Goal: Task Accomplishment & Management: Manage account settings

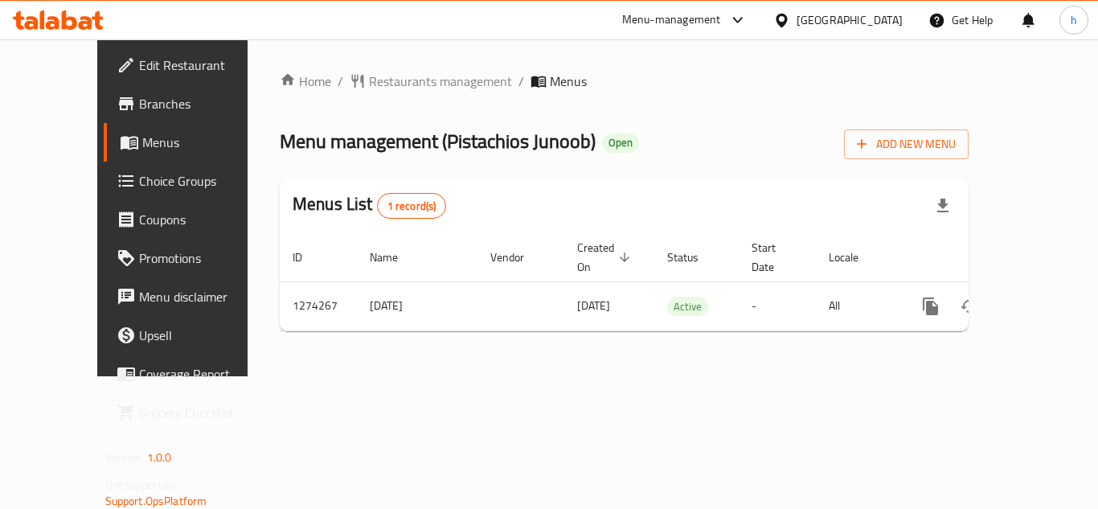
click at [139, 180] on span "Choice Groups" at bounding box center [203, 180] width 129 height 19
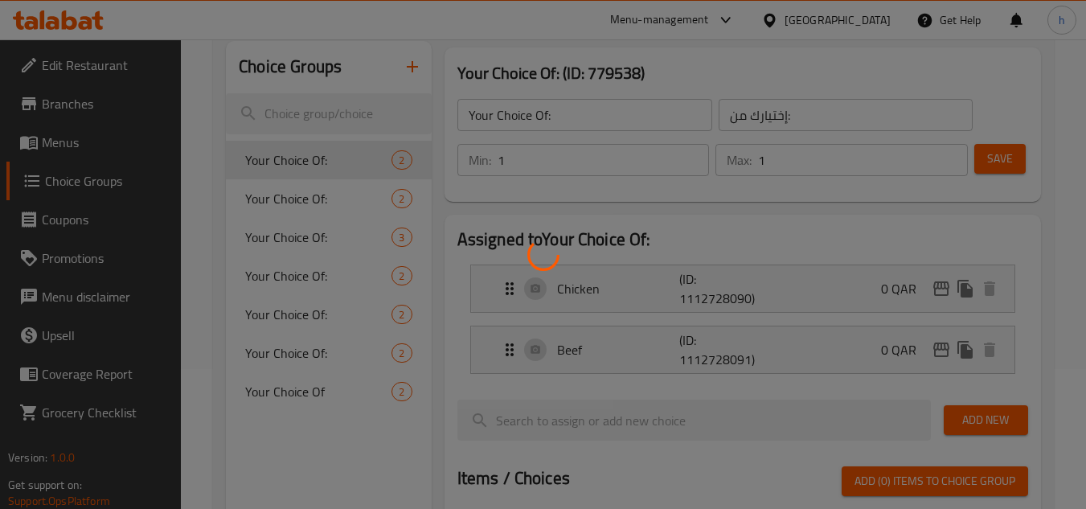
scroll to position [161, 0]
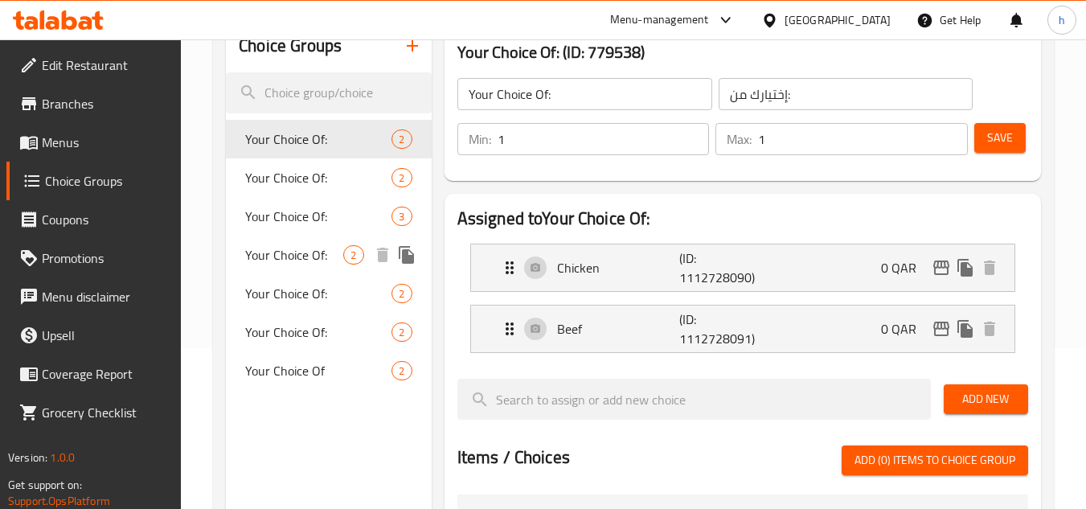
click at [295, 260] on span "Your Choice Of:" at bounding box center [294, 254] width 98 height 19
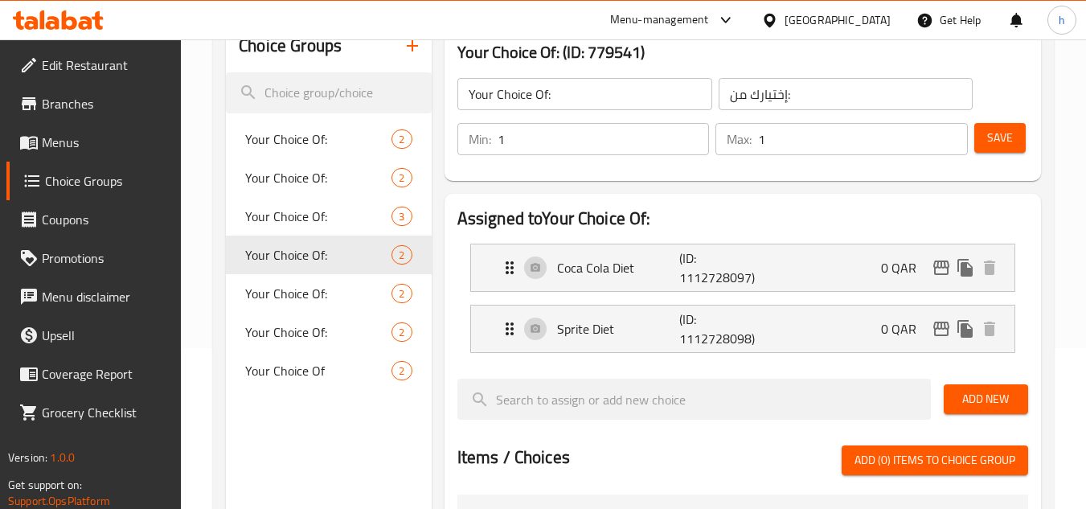
click at [785, 18] on div at bounding box center [772, 20] width 23 height 18
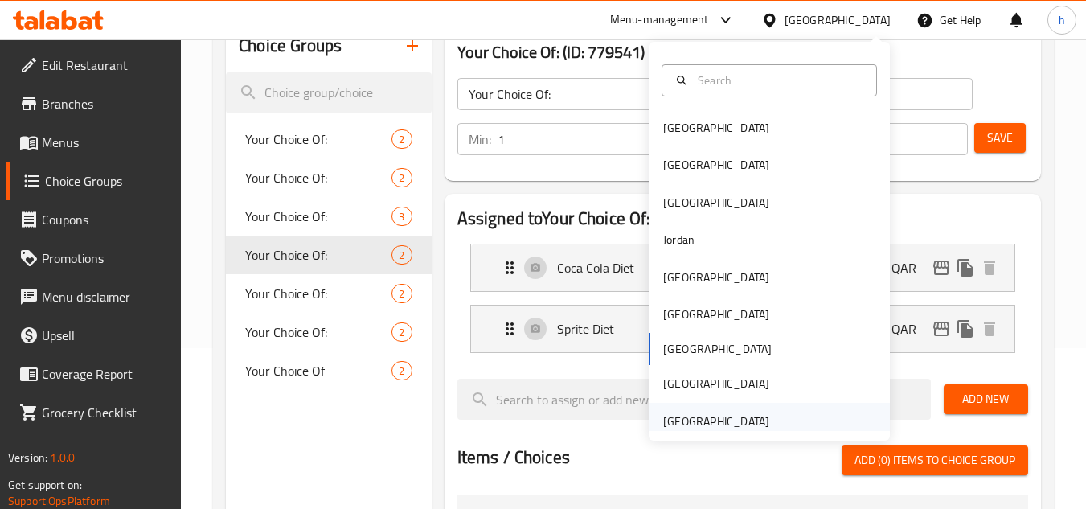
click at [698, 420] on div "[GEOGRAPHIC_DATA]" at bounding box center [716, 421] width 106 height 18
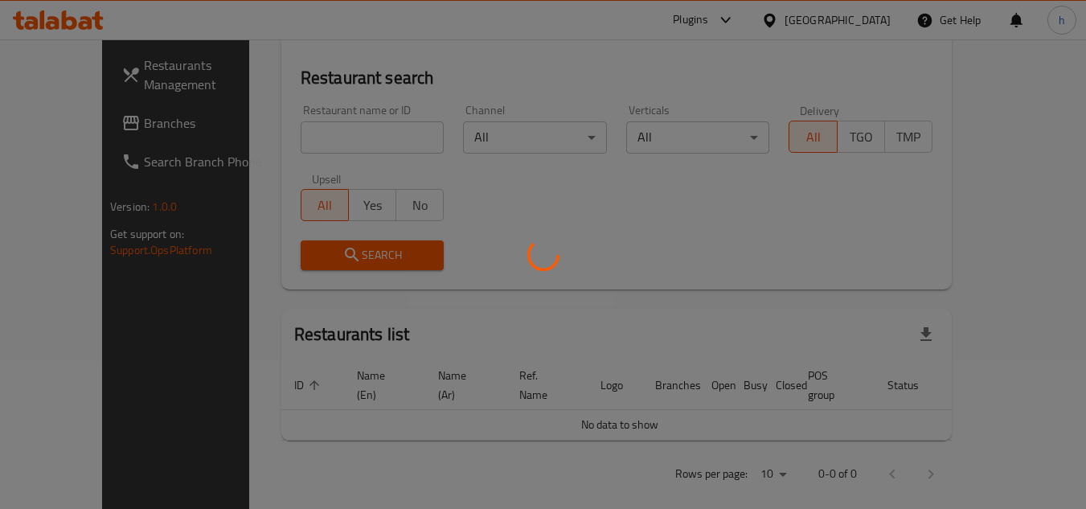
scroll to position [161, 0]
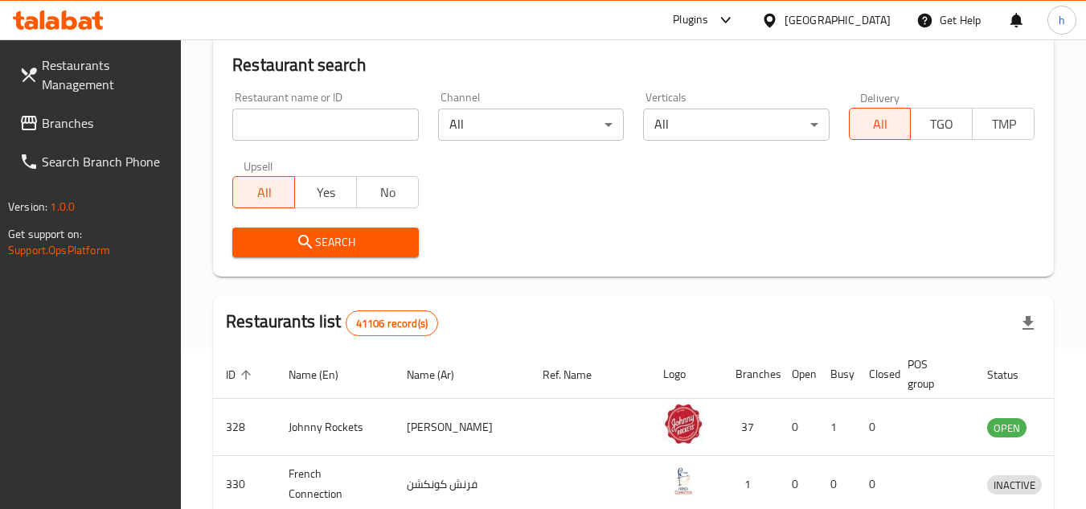
click at [91, 130] on span "Branches" at bounding box center [105, 122] width 127 height 19
